Goal: Information Seeking & Learning: Find contact information

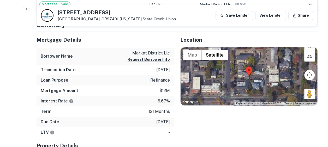
scroll to position [205, 0]
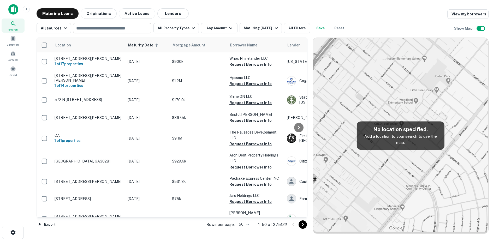
click at [110, 29] on input "text" at bounding box center [112, 28] width 74 height 7
type input "********"
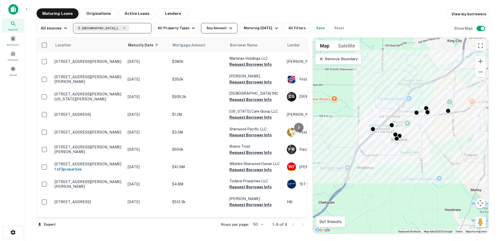
click at [228, 26] on icon "button" at bounding box center [231, 28] width 6 height 6
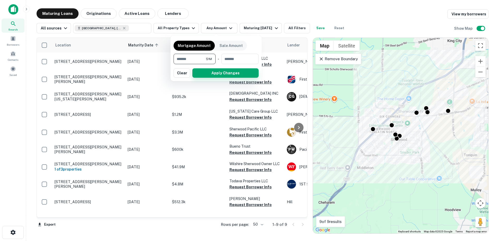
type input "*******"
click at [206, 72] on button "Apply Changes" at bounding box center [225, 72] width 66 height 9
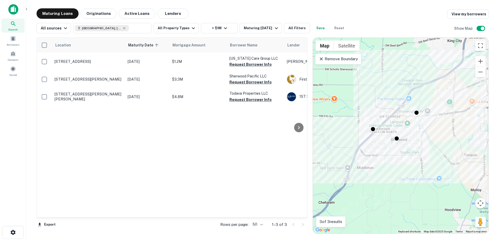
click at [336, 58] on p "Remove Boundary" at bounding box center [338, 59] width 39 height 6
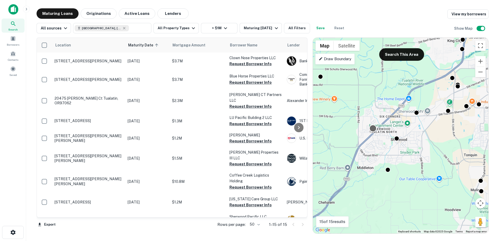
click at [373, 129] on div at bounding box center [373, 129] width 8 height 8
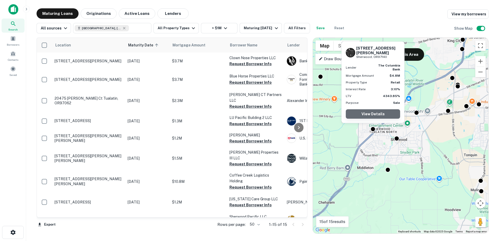
click at [373, 112] on link "View Details" at bounding box center [373, 113] width 54 height 9
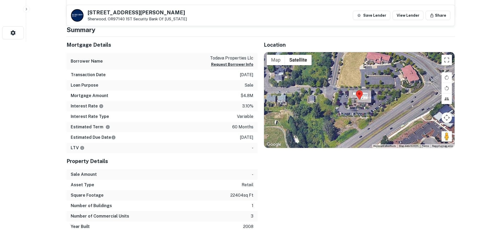
scroll to position [208, 0]
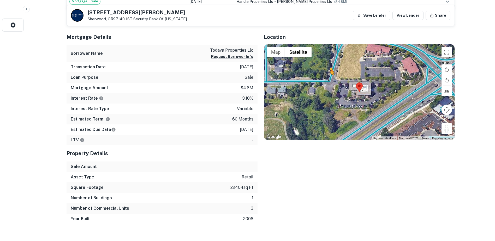
drag, startPoint x: 446, startPoint y: 131, endPoint x: 330, endPoint y: 80, distance: 126.5
click at [330, 80] on div "To activate drag with keyboard, press Alt + Enter. Once in keyboard drag state,…" at bounding box center [359, 92] width 191 height 96
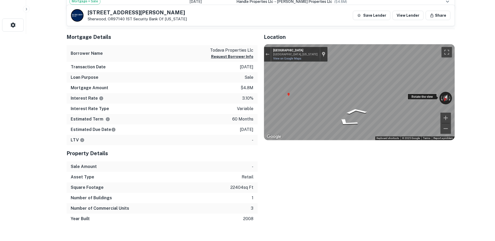
click at [415, 96] on div "← Move left → Move right ↑ Move up ↓ Move down + Zoom in - Zoom out Brook Way S…" at bounding box center [359, 92] width 191 height 96
click at [265, 54] on div "Exit the Street View" at bounding box center [267, 54] width 4 height 3
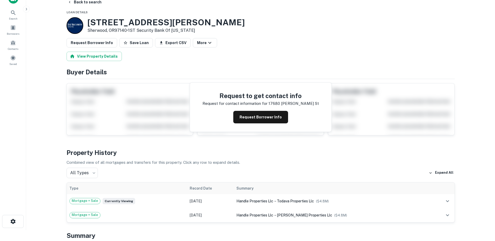
scroll to position [0, 0]
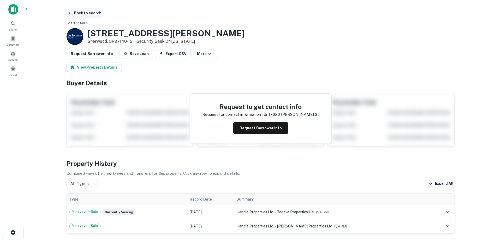
click at [87, 14] on button "Back to search" at bounding box center [85, 12] width 38 height 9
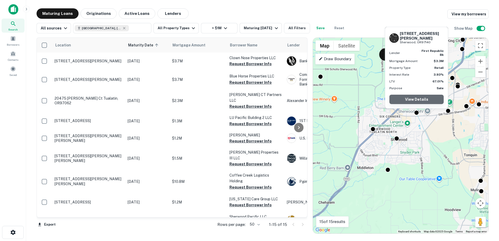
click at [419, 99] on link "View Details" at bounding box center [416, 99] width 54 height 9
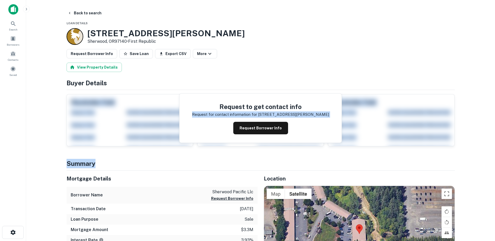
drag, startPoint x: 397, startPoint y: 155, endPoint x: 398, endPoint y: 101, distance: 54.0
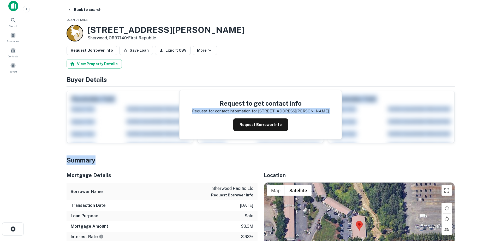
scroll to position [104, 0]
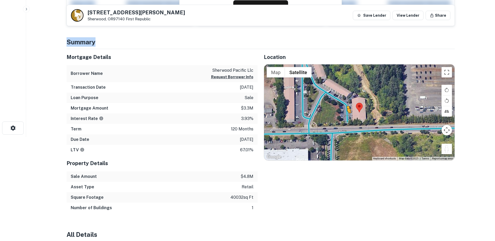
drag, startPoint x: 445, startPoint y: 147, endPoint x: 347, endPoint y: 119, distance: 101.3
click at [347, 119] on div "To activate drag with keyboard, press Alt + Enter. Once in keyboard drag state,…" at bounding box center [359, 112] width 191 height 96
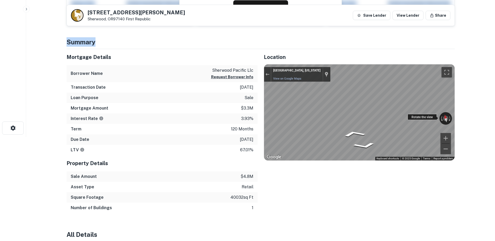
click at [411, 115] on div "← Move left → Move right ↑ Move up ↓ Move down + Zoom in - Zoom out Sherwood, O…" at bounding box center [359, 112] width 191 height 96
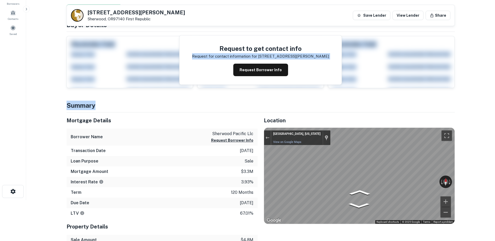
scroll to position [0, 0]
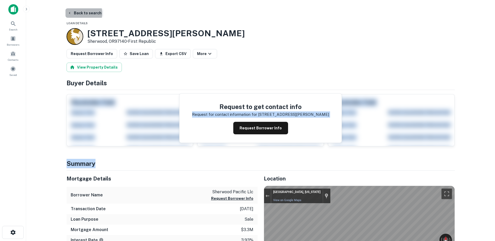
click at [83, 13] on button "Back to search" at bounding box center [85, 12] width 38 height 9
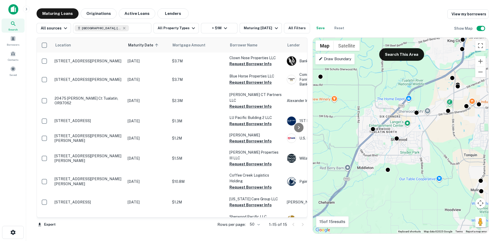
click at [333, 62] on div "Draw Boundary" at bounding box center [334, 59] width 39 height 11
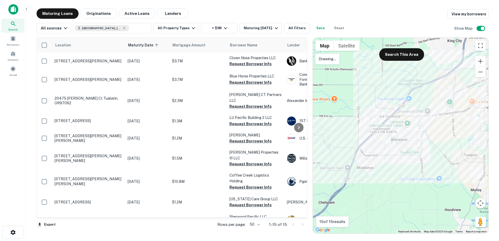
drag, startPoint x: 441, startPoint y: 113, endPoint x: 433, endPoint y: 108, distance: 8.6
click at [433, 108] on div at bounding box center [400, 136] width 175 height 196
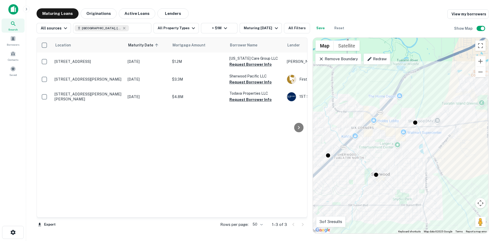
drag, startPoint x: 427, startPoint y: 104, endPoint x: 399, endPoint y: 127, distance: 36.3
click at [399, 127] on div "To activate drag with keyboard, press Alt + Enter. Once in keyboard drag state,…" at bounding box center [400, 136] width 175 height 196
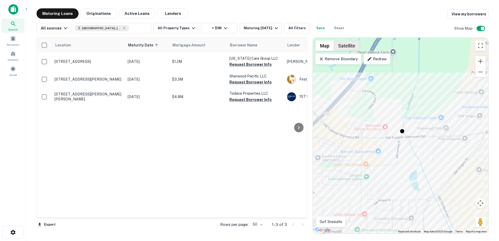
click at [345, 45] on button "Satellite" at bounding box center [347, 45] width 26 height 10
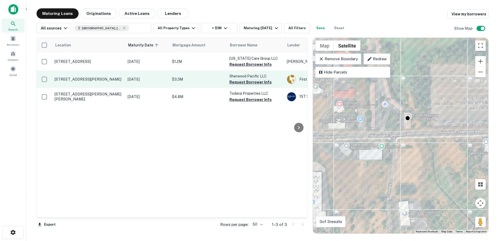
click at [254, 82] on button "Request Borrower Info" at bounding box center [250, 82] width 42 height 6
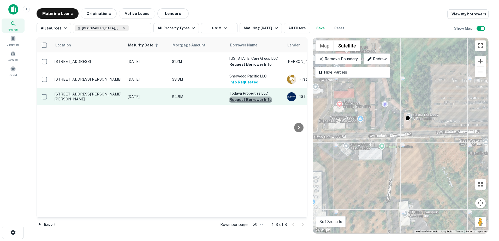
click at [251, 101] on button "Request Borrower Info" at bounding box center [250, 100] width 42 height 6
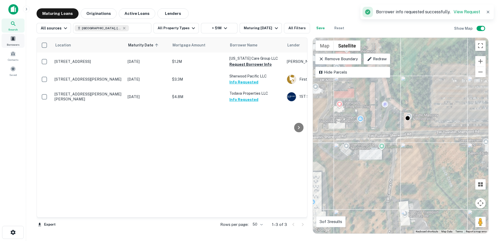
click at [15, 46] on span "Borrowers" at bounding box center [13, 45] width 13 height 4
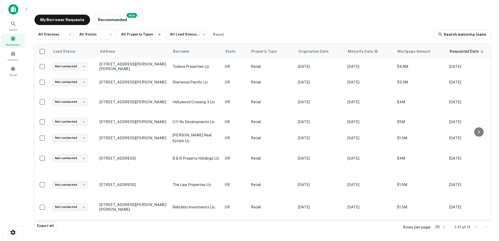
click at [322, 17] on div "My Borrower Requests NEW Recommended" at bounding box center [262, 20] width 456 height 10
